Goal: Book appointment/travel/reservation

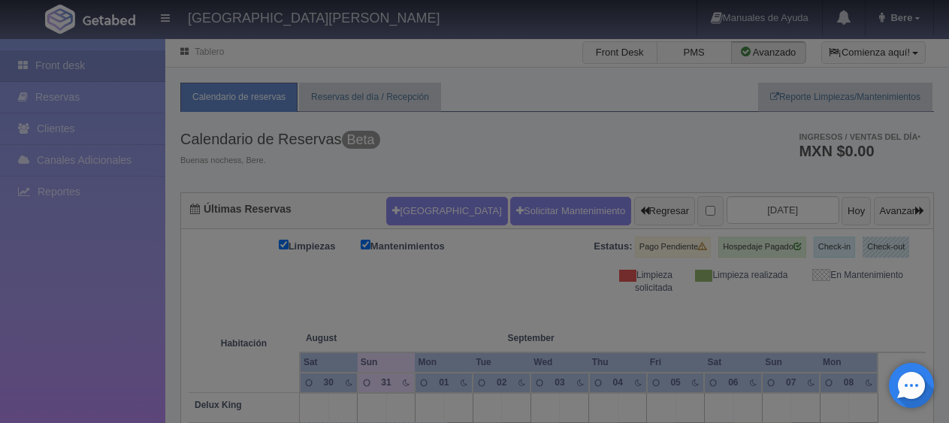
checkbox input "false"
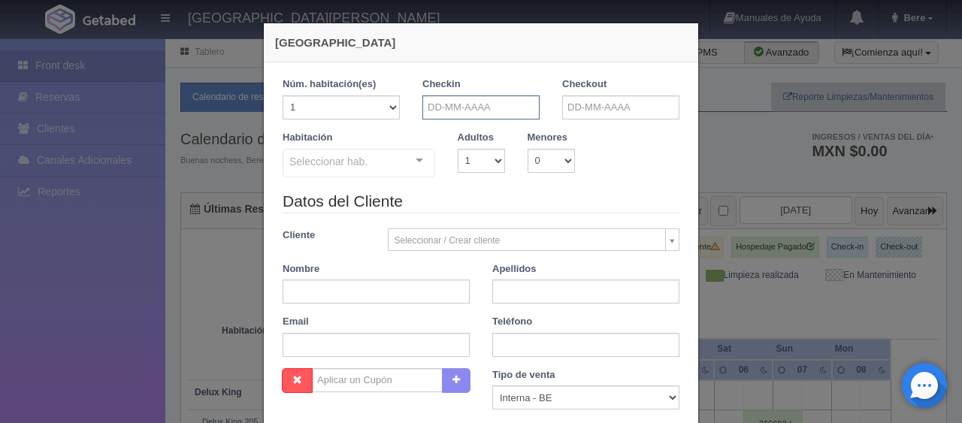
drag, startPoint x: 467, startPoint y: 101, endPoint x: 472, endPoint y: 95, distance: 8.0
click at [468, 101] on input "text" at bounding box center [480, 107] width 117 height 24
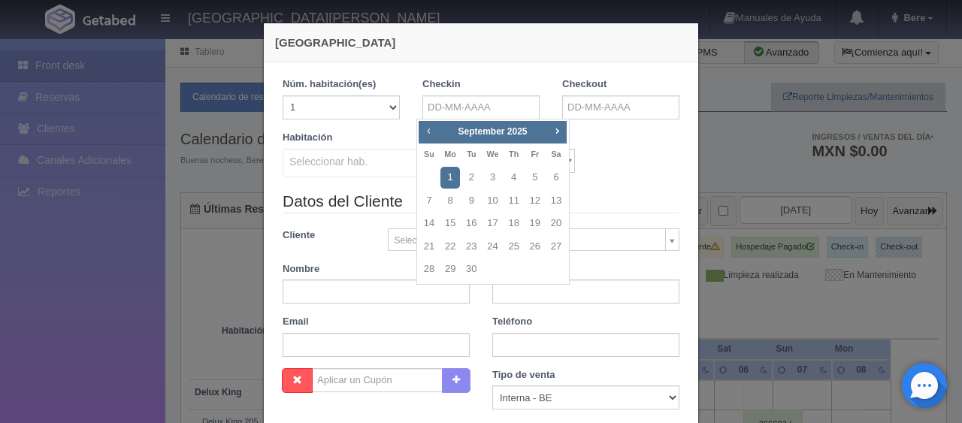
click at [428, 130] on span "Prev" at bounding box center [428, 131] width 12 height 12
click at [425, 300] on link "31" at bounding box center [429, 293] width 20 height 22
type input "[DATE]"
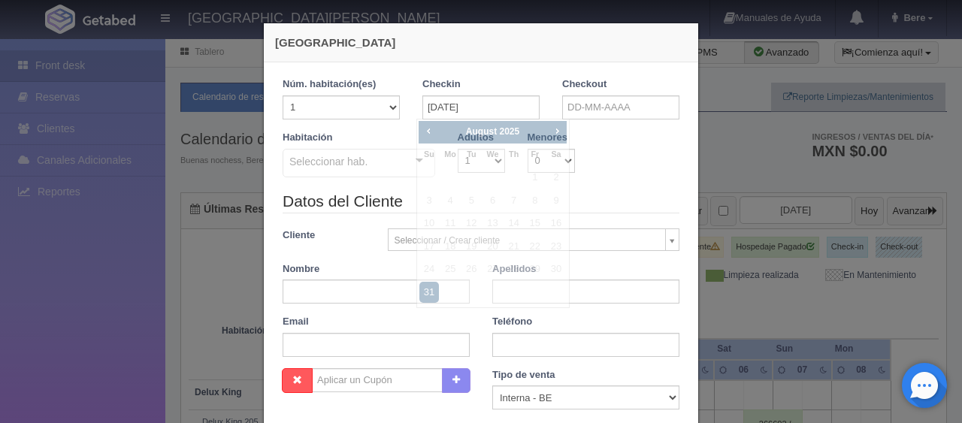
checkbox input "false"
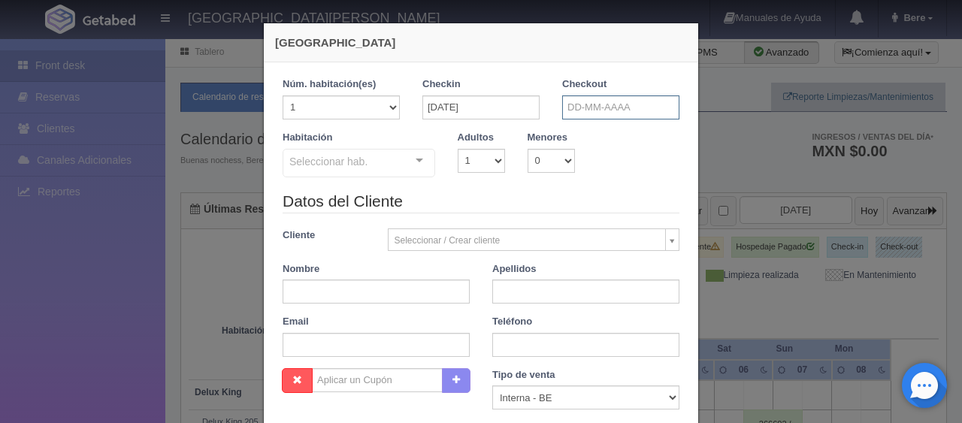
click at [619, 106] on input "text" at bounding box center [620, 107] width 117 height 24
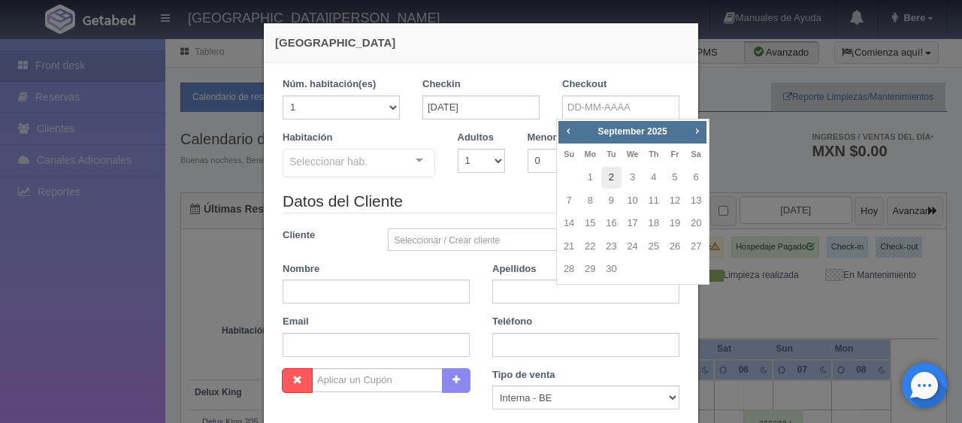
click at [607, 178] on link "2" at bounding box center [611, 178] width 20 height 22
type input "[DATE]"
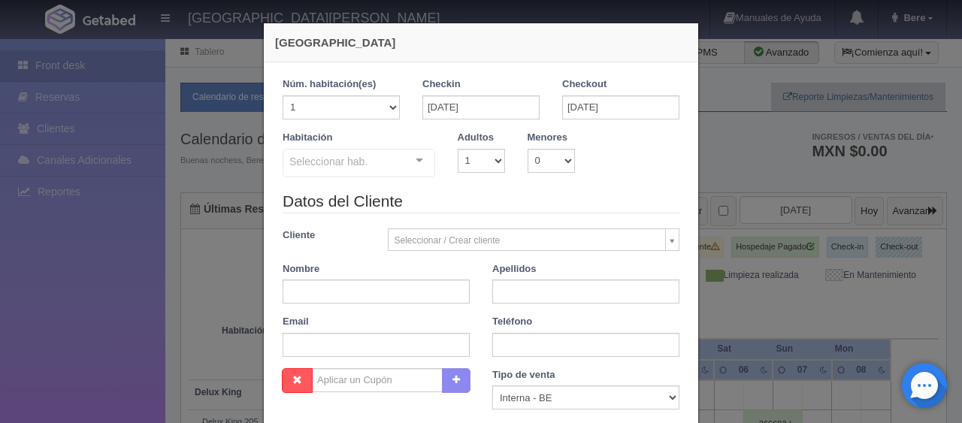
click at [377, 140] on div "Habitación Seleccionar hab. SUITE SUITE - Sin asignar SUITE 301 Habitación Pers…" at bounding box center [358, 155] width 175 height 48
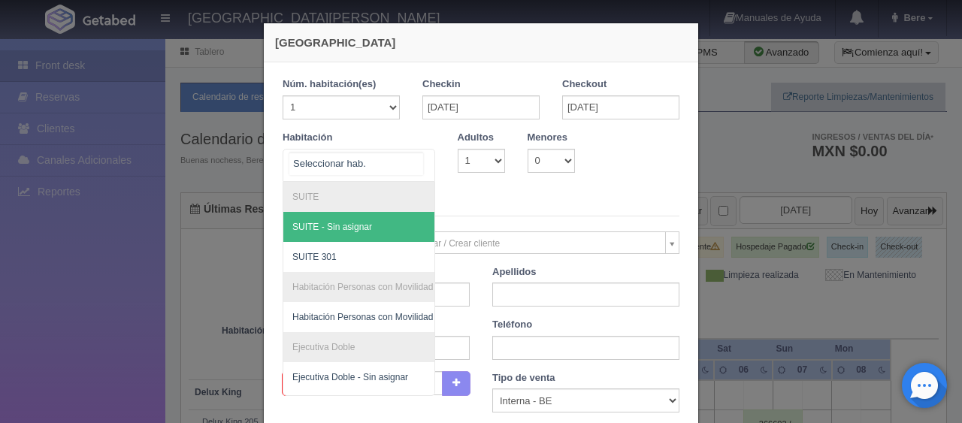
click at [383, 150] on div at bounding box center [359, 165] width 153 height 33
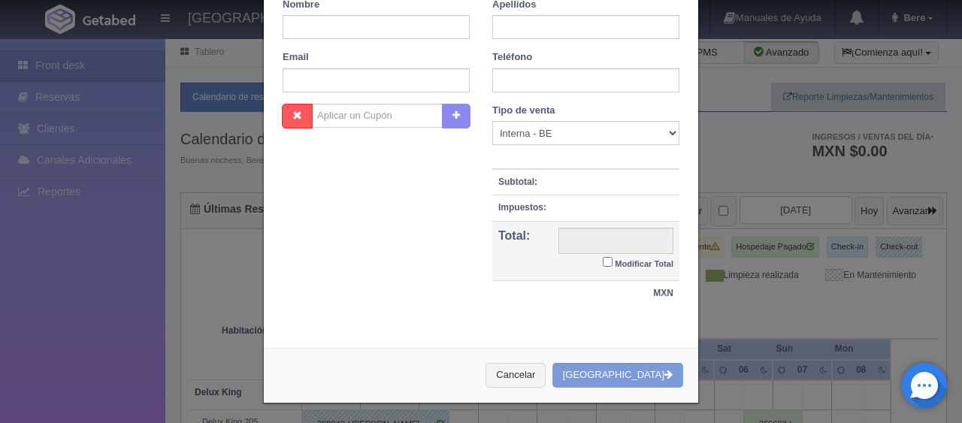
click at [650, 259] on small "Modificar Total" at bounding box center [644, 263] width 59 height 9
click at [613, 259] on input "Modificar Total" at bounding box center [608, 262] width 10 height 10
checkbox input "true"
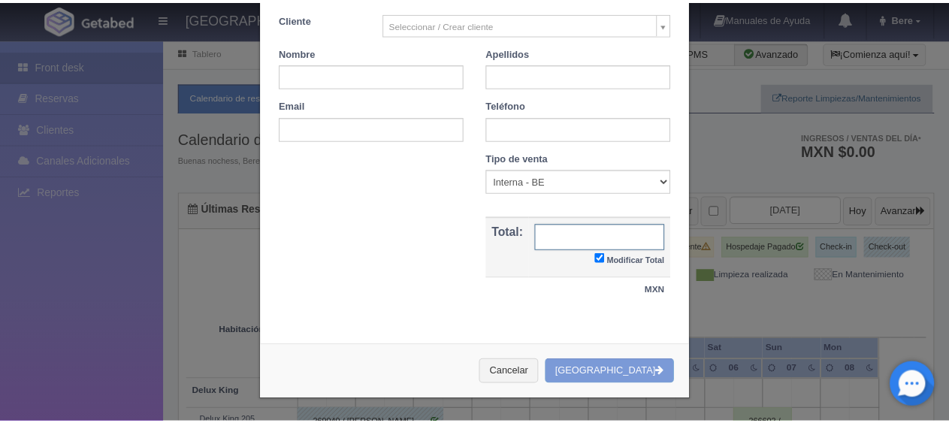
scroll to position [214, 0]
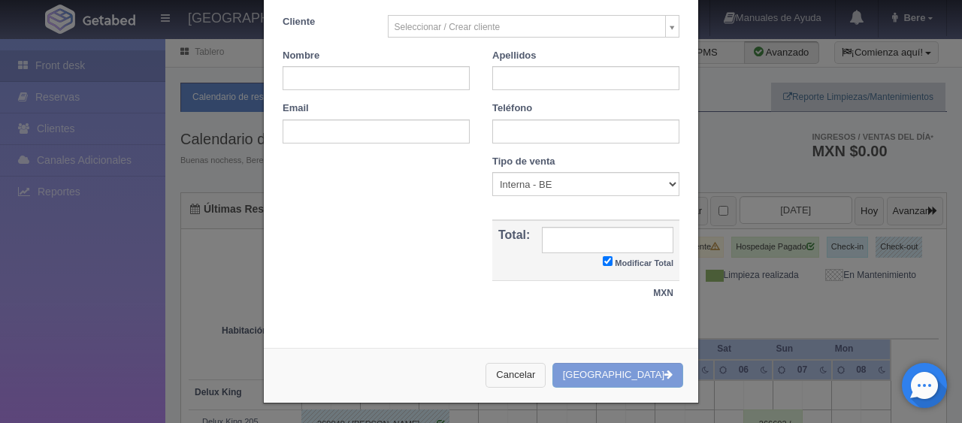
click at [546, 380] on button "Cancelar" at bounding box center [516, 375] width 60 height 25
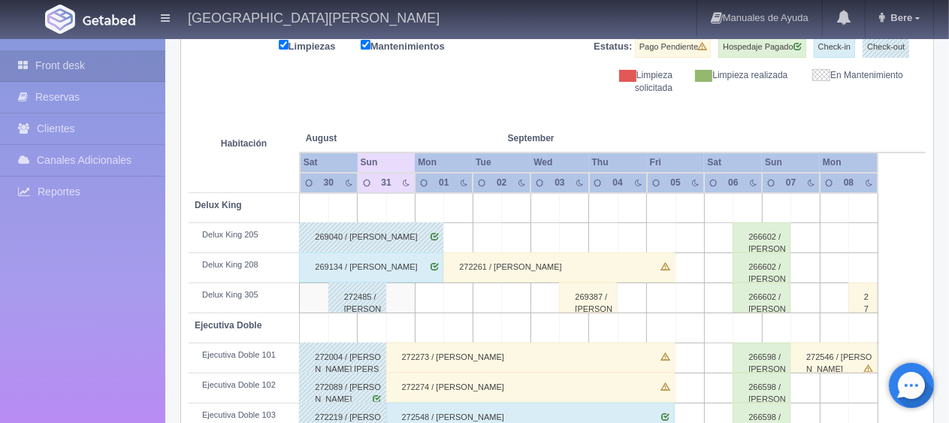
scroll to position [0, 0]
